Goal: Task Accomplishment & Management: Complete application form

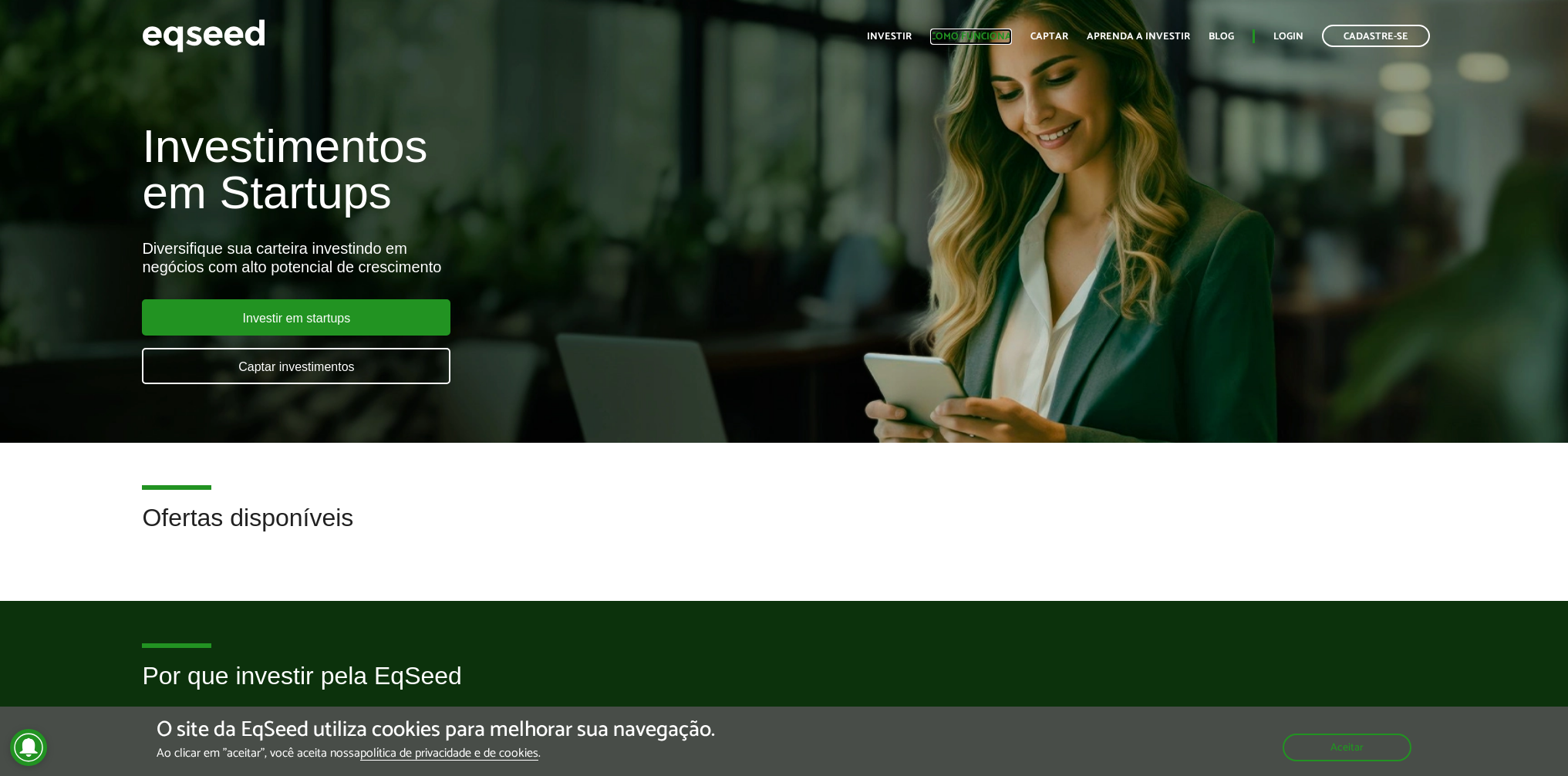
click at [986, 37] on link "Como funciona" at bounding box center [971, 37] width 82 height 10
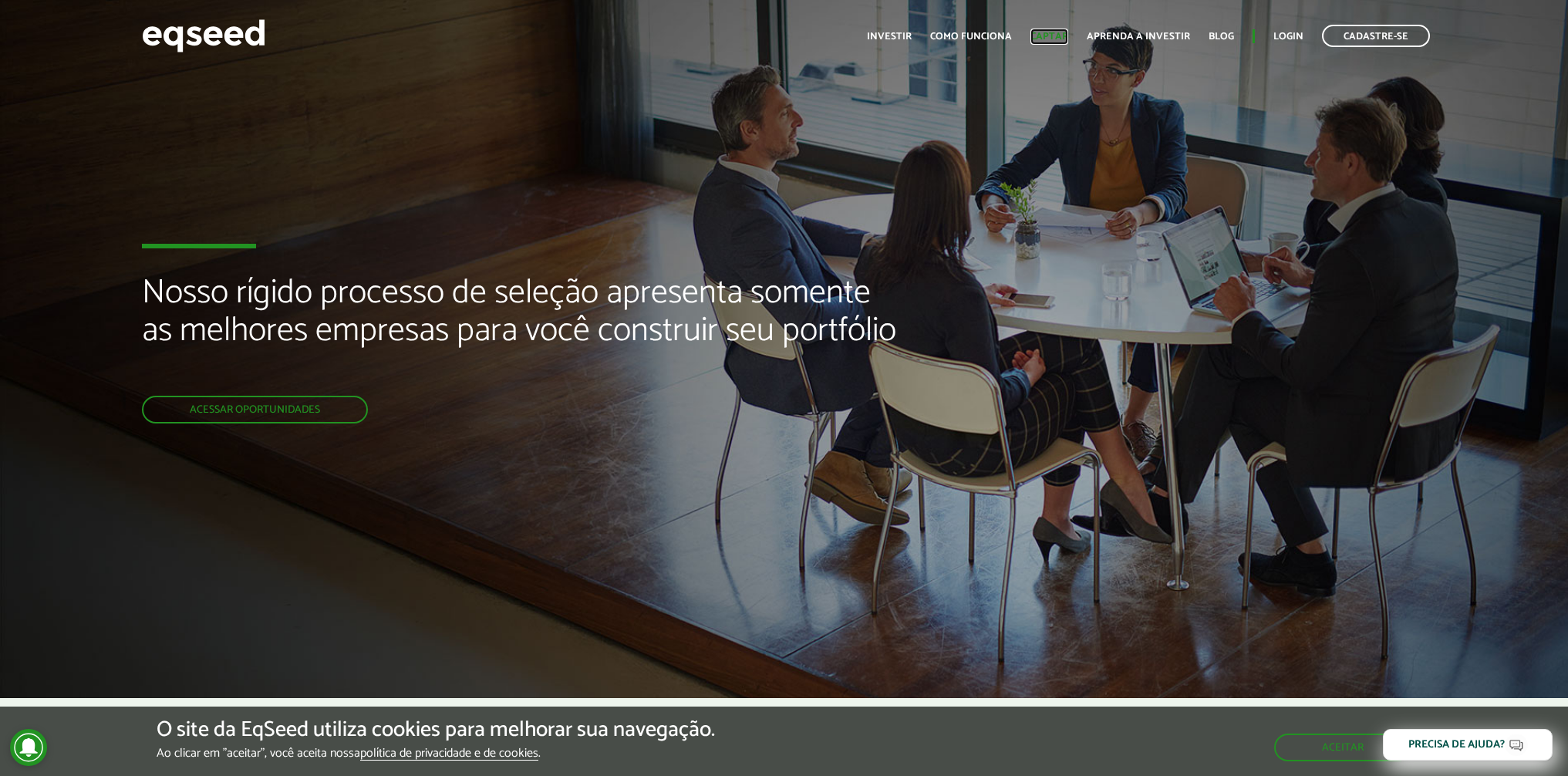
click at [1052, 34] on link "Captar" at bounding box center [1050, 37] width 38 height 10
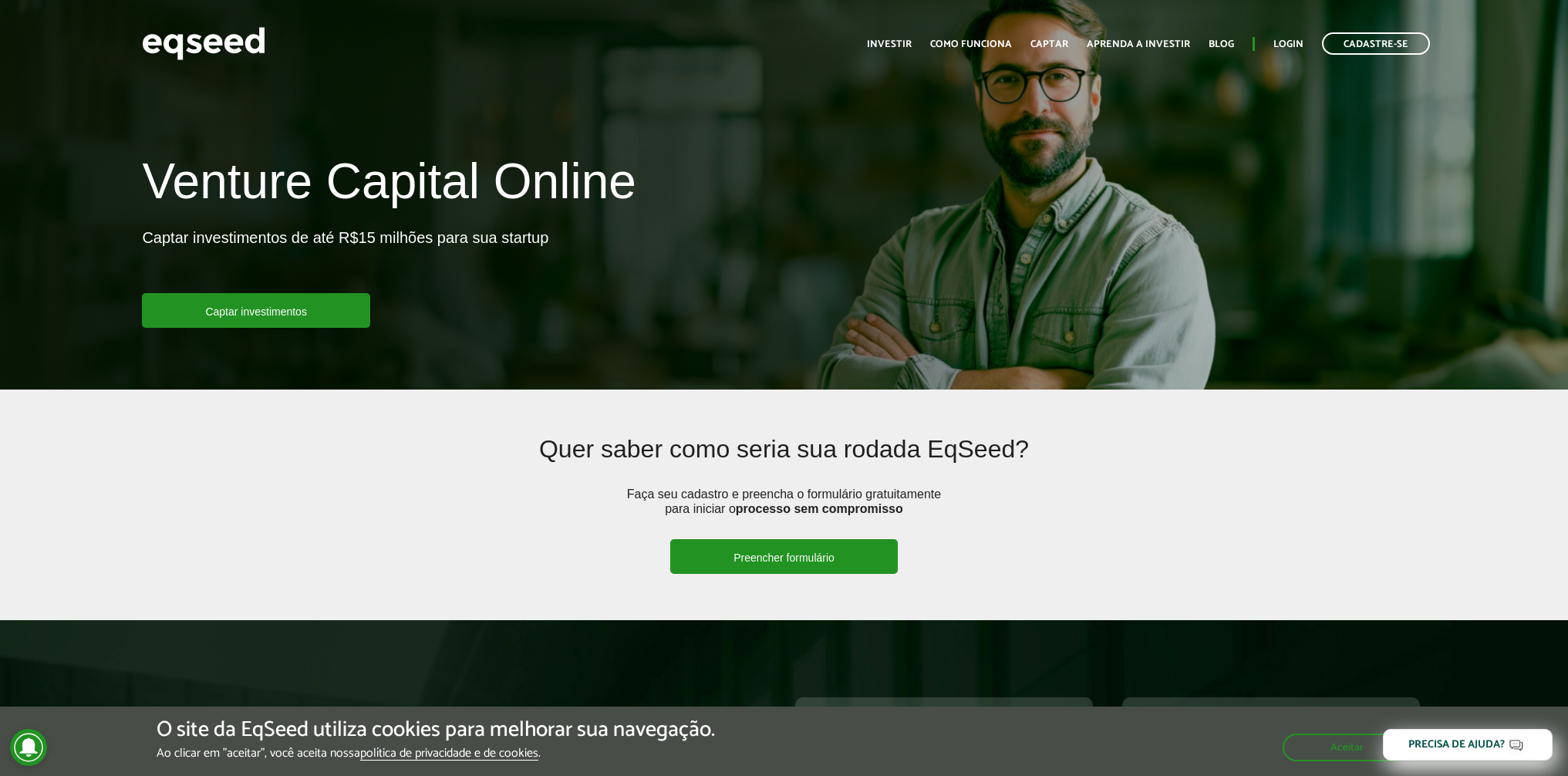
click at [758, 551] on link "Preencher formulário" at bounding box center [784, 556] width 228 height 35
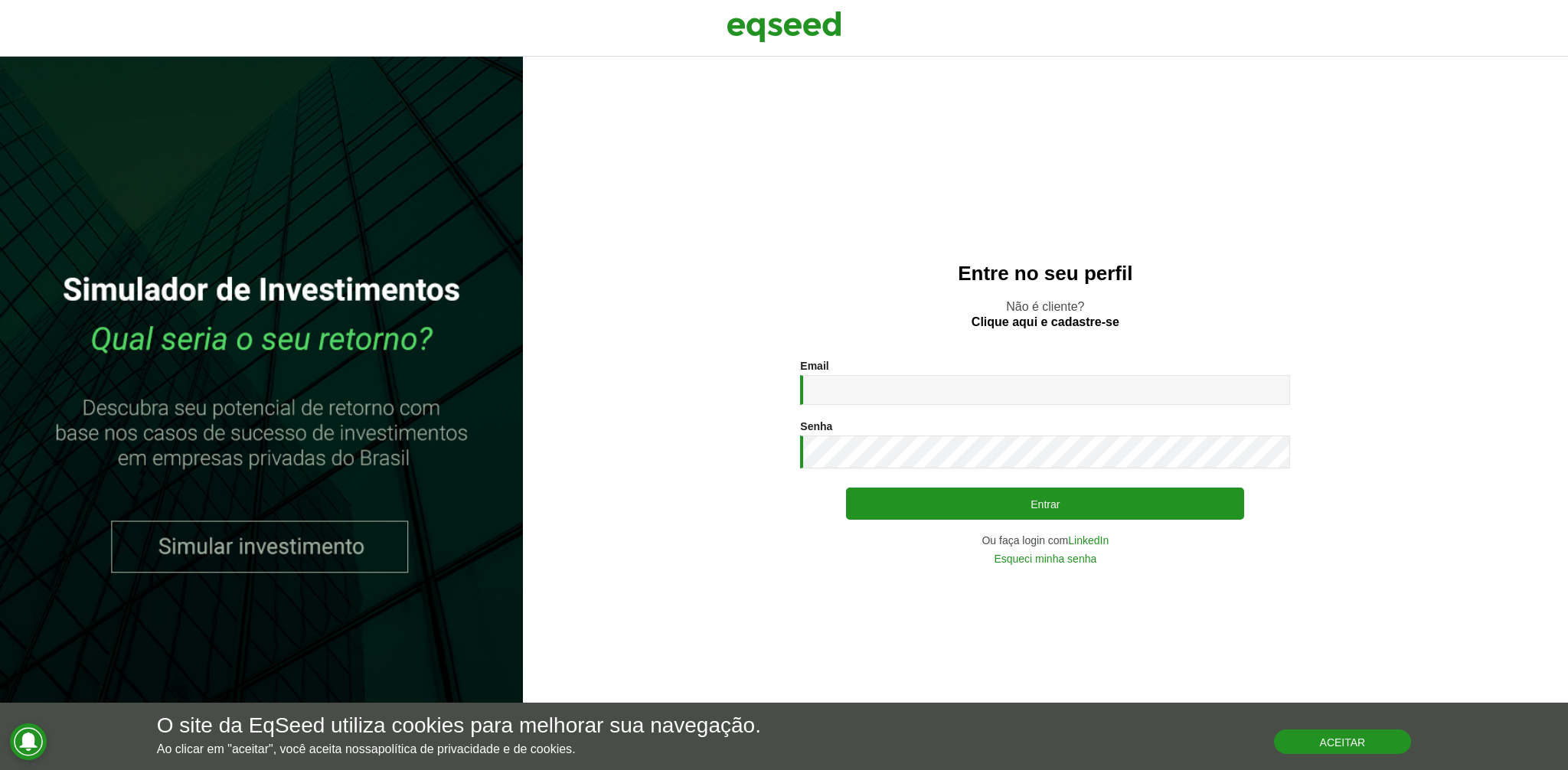
click at [1345, 741] on button "Aceitar" at bounding box center [1343, 741] width 138 height 25
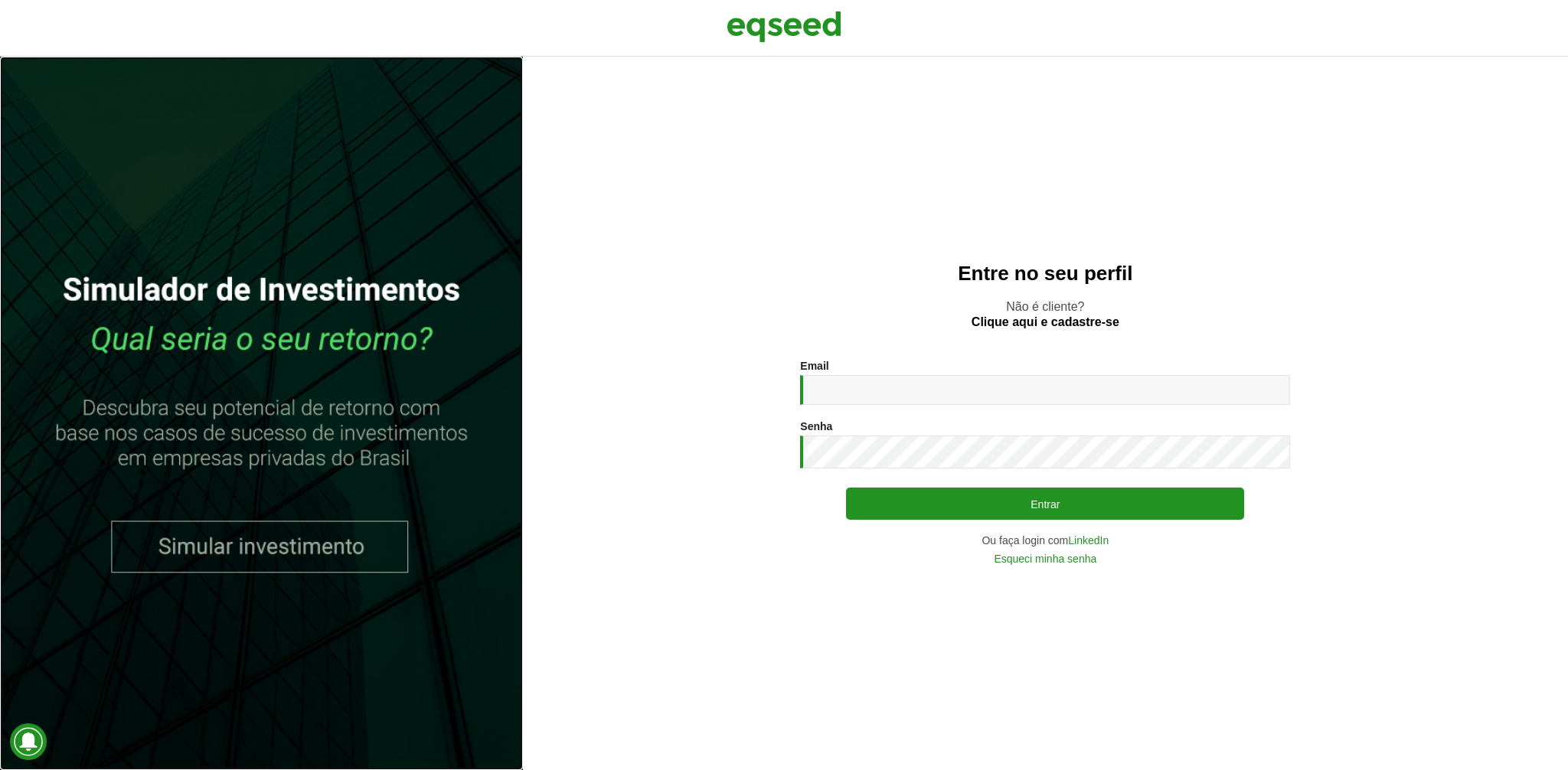
click at [258, 551] on link at bounding box center [261, 413] width 523 height 713
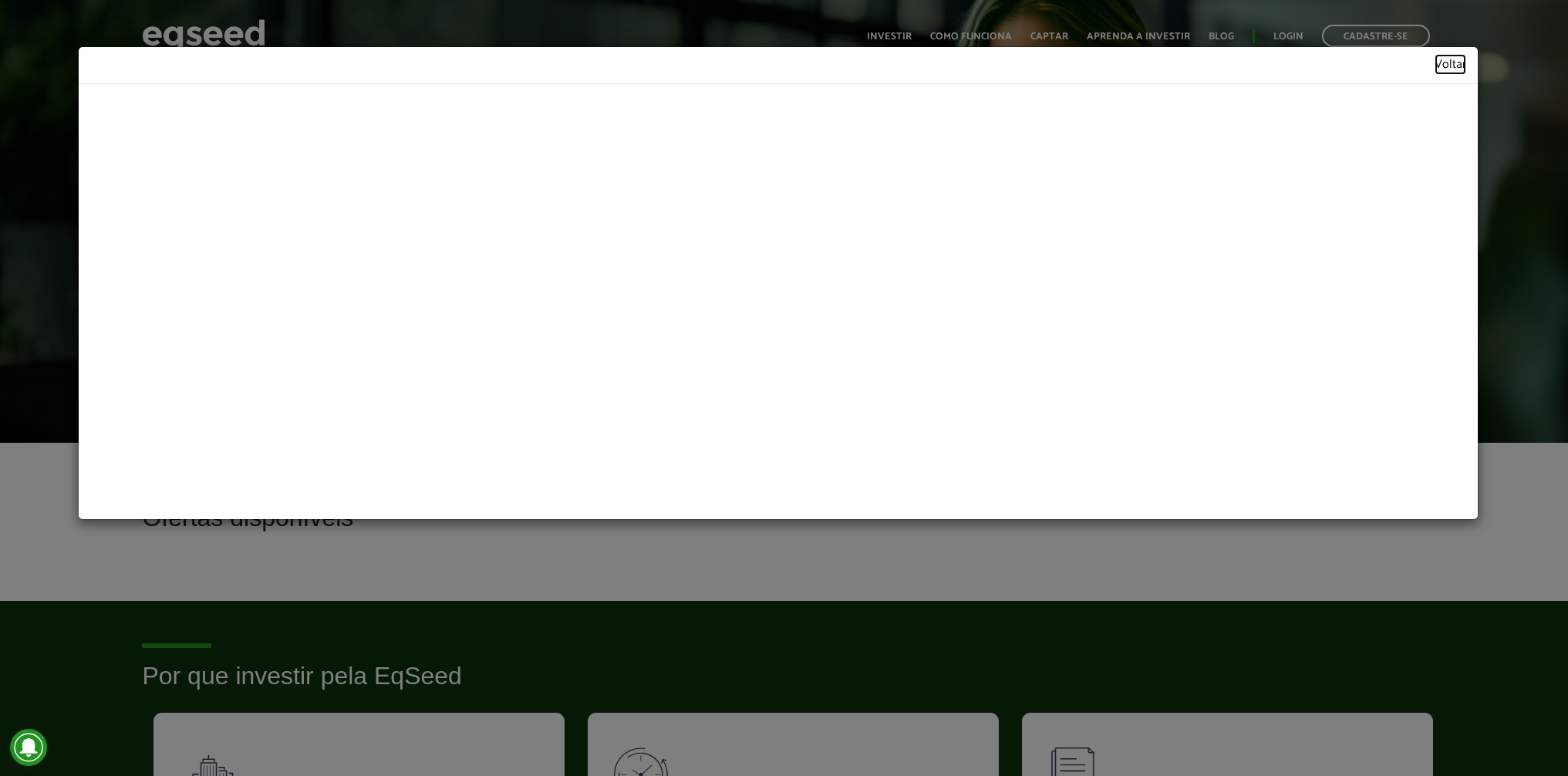
click at [1457, 68] on link "Voltar" at bounding box center [1451, 65] width 32 height 13
